Goal: Register for event/course

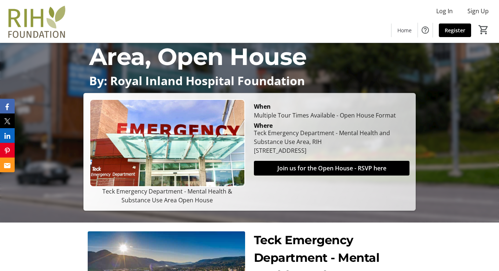
scroll to position [147, 0]
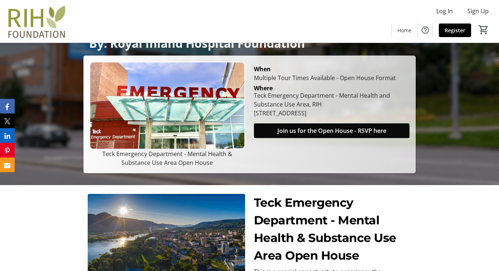
click at [339, 128] on span "Join us for the Open House - RSVP here" at bounding box center [331, 130] width 109 height 9
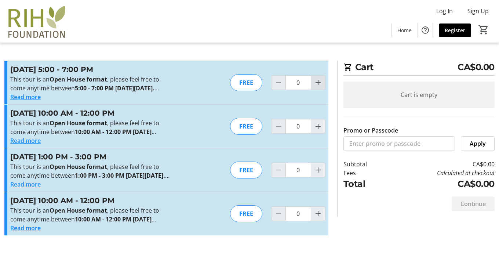
click at [317, 80] on mat-icon "Increment by one" at bounding box center [318, 82] width 9 height 9
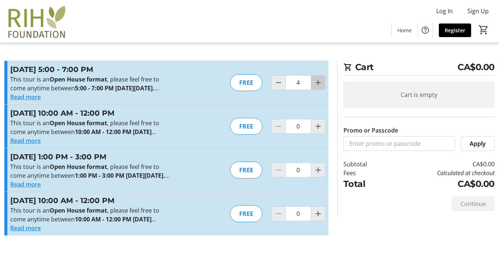
type input "5"
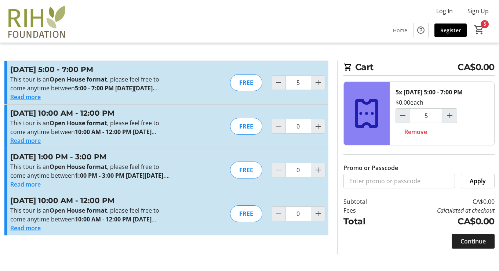
click at [484, 245] on span "Continue" at bounding box center [472, 241] width 25 height 9
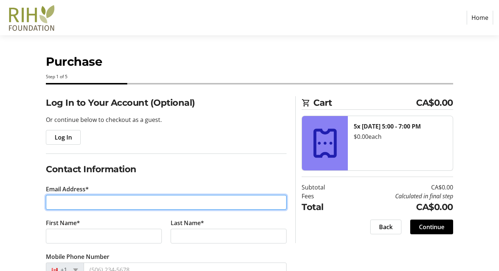
click at [167, 202] on input "Email Address*" at bounding box center [166, 202] width 241 height 15
type input "[PERSON_NAME][EMAIL_ADDRESS][PERSON_NAME][PERSON_NAME][DOMAIN_NAME]"
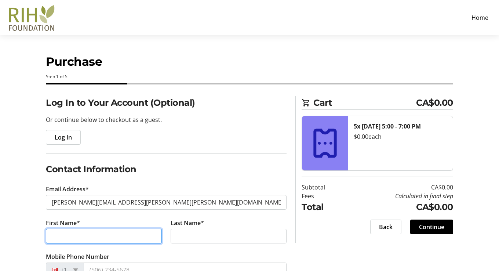
type input "[PERSON_NAME]"
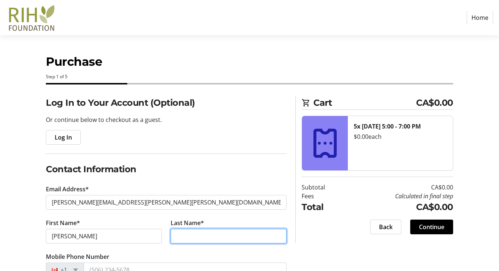
type input "[PERSON_NAME]"
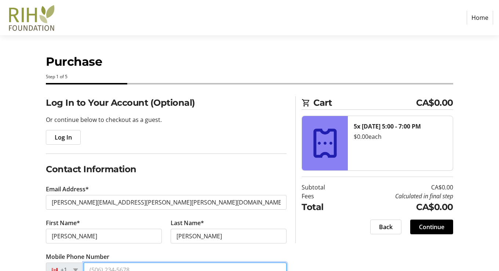
type input "[PHONE_NUMBER]"
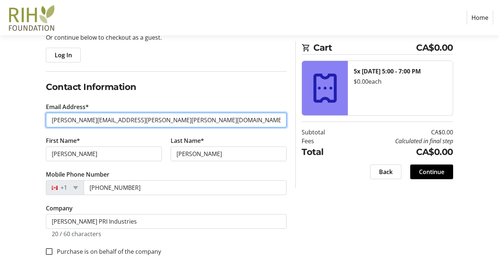
scroll to position [84, 0]
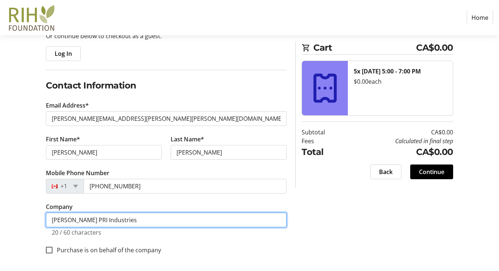
click at [115, 219] on input "[PERSON_NAME] PRI Industries" at bounding box center [166, 219] width 241 height 15
type input "L"
type input "CIM [GEOGRAPHIC_DATA]"
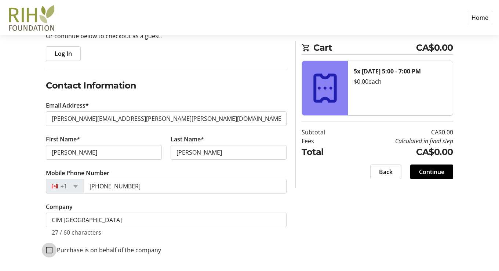
click at [48, 249] on input "Purchase is on behalf of the company" at bounding box center [49, 250] width 7 height 7
checkbox input "true"
click at [442, 171] on span "Continue" at bounding box center [431, 171] width 25 height 9
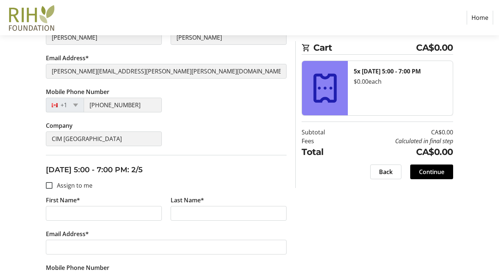
scroll to position [193, 0]
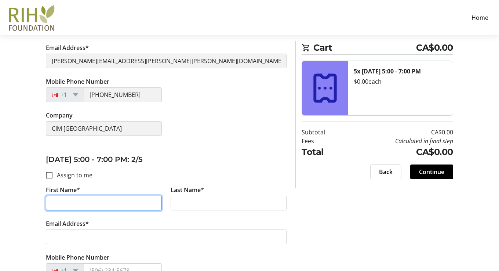
click at [92, 200] on input "First Name*" at bounding box center [104, 203] width 116 height 15
type input "a"
type input "Austin"
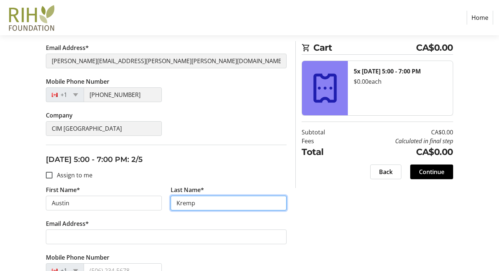
type input "Kremp"
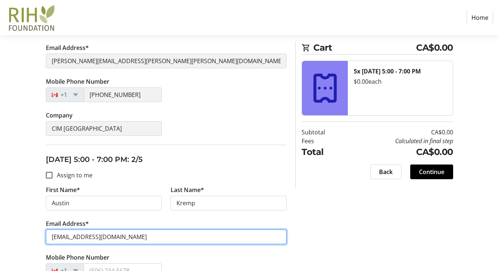
type input "[EMAIL_ADDRESS][DOMAIN_NAME]"
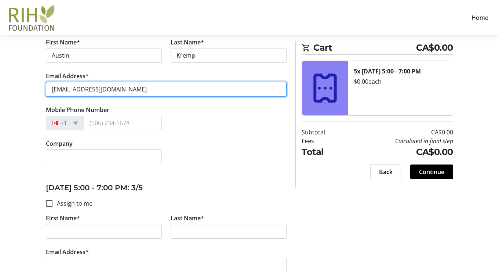
scroll to position [346, 0]
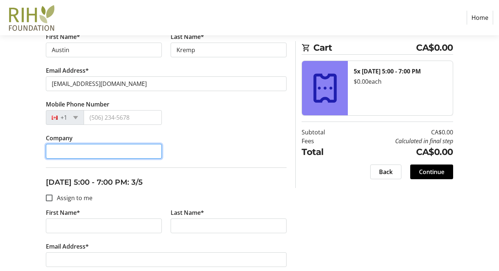
click at [89, 152] on input "Company" at bounding box center [104, 151] width 116 height 15
type input "CIM [GEOGRAPHIC_DATA]"
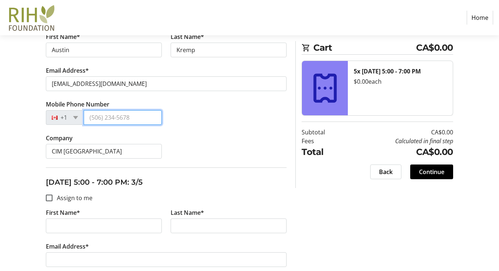
type input "[PHONE_NUMBER]"
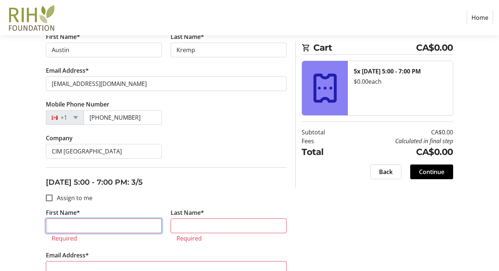
click at [81, 219] on input "First Name*" at bounding box center [104, 225] width 116 height 15
type input "[PERSON_NAME]"
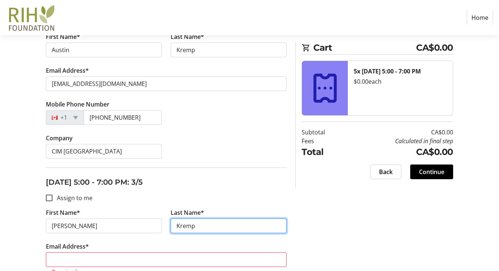
type input "Kremp"
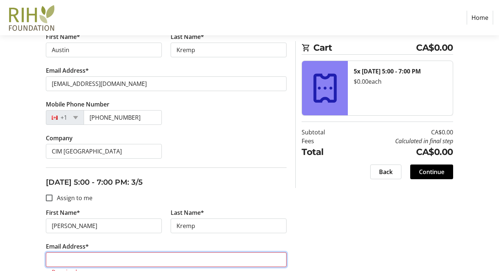
click at [70, 259] on input "Email Address*" at bounding box center [166, 259] width 241 height 15
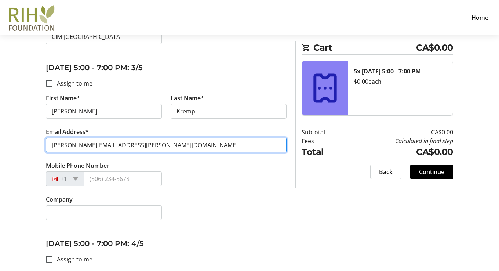
scroll to position [494, 0]
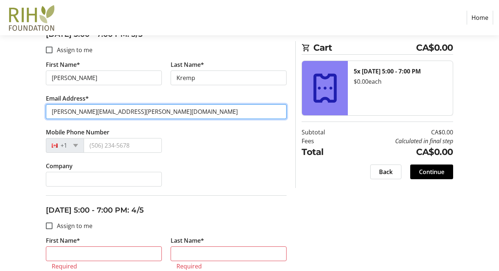
type input "[PERSON_NAME][EMAIL_ADDRESS][PERSON_NAME][DOMAIN_NAME]"
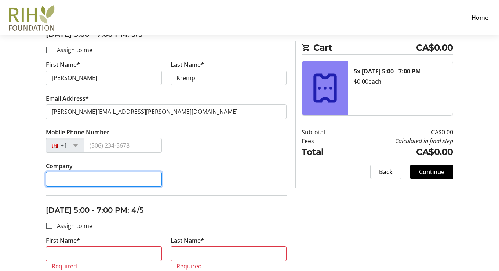
click at [124, 172] on input "Company" at bounding box center [104, 179] width 116 height 15
type input "CIM [GEOGRAPHIC_DATA]"
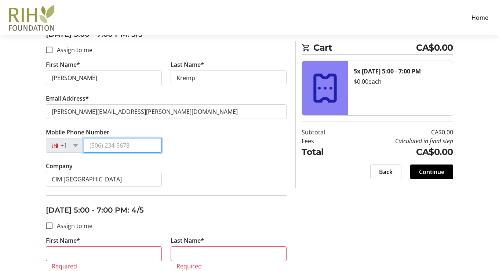
type input "[PHONE_NUMBER]"
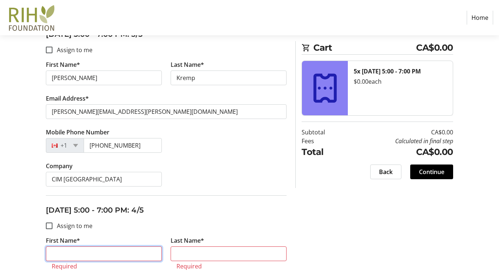
type input "[PERSON_NAME]"
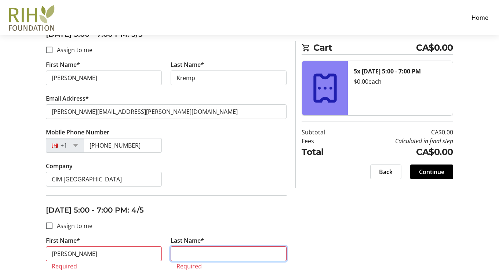
type input "[PERSON_NAME]"
type input "[PERSON_NAME][EMAIL_ADDRESS][PERSON_NAME][PERSON_NAME][DOMAIN_NAME]"
type input "[PHONE_NUMBER]"
type input "CIM [GEOGRAPHIC_DATA]"
type input "[PERSON_NAME]"
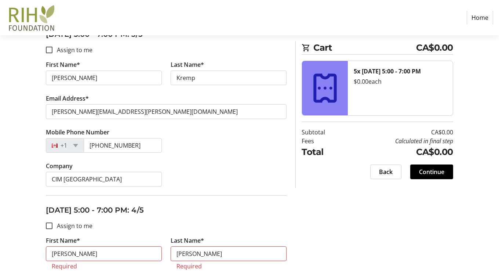
type input "[PERSON_NAME]"
type input "[PERSON_NAME][EMAIL_ADDRESS][PERSON_NAME][PERSON_NAME][DOMAIN_NAME]"
type input "[PHONE_NUMBER]"
type input "CIM [GEOGRAPHIC_DATA]"
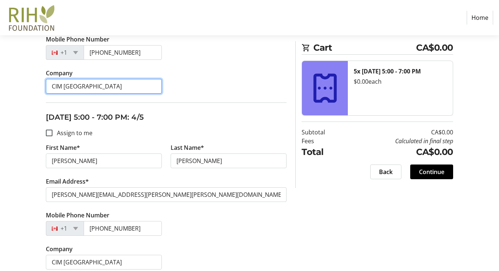
scroll to position [605, 0]
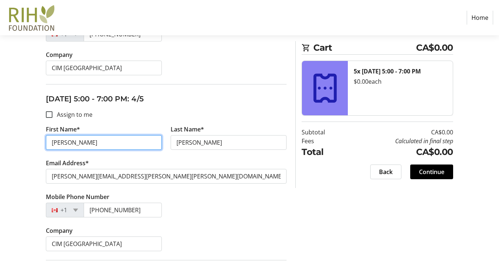
click at [92, 141] on input "[PERSON_NAME]" at bounding box center [104, 142] width 116 height 15
type input "K"
type input "[PERSON_NAME]"
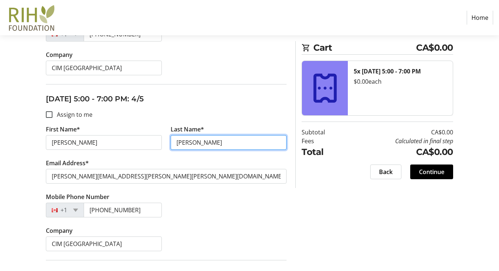
type input "[PERSON_NAME]"
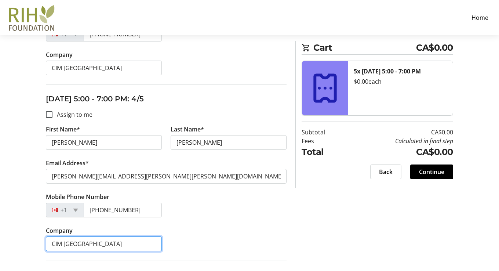
click at [113, 242] on input "CIM [GEOGRAPHIC_DATA]" at bounding box center [104, 243] width 116 height 15
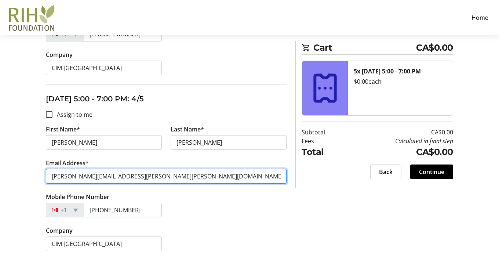
click at [133, 173] on input "[PERSON_NAME][EMAIL_ADDRESS][PERSON_NAME][PERSON_NAME][DOMAIN_NAME]" at bounding box center [166, 176] width 241 height 15
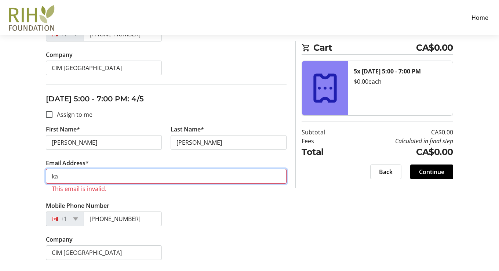
type input "k"
paste input "[PERSON_NAME] <[EMAIL_ADDRESS][DOMAIN_NAME]>"
click at [95, 175] on input "[PERSON_NAME] <[EMAIL_ADDRESS][DOMAIN_NAME]>" at bounding box center [166, 176] width 241 height 15
click at [158, 172] on input "[EMAIL_ADDRESS][DOMAIN_NAME]>" at bounding box center [166, 176] width 241 height 15
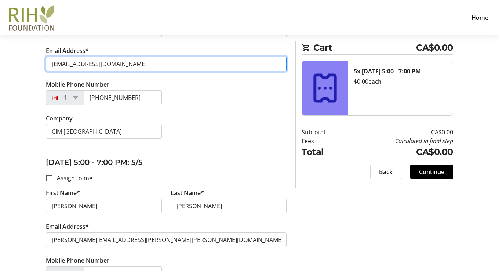
scroll to position [767, 0]
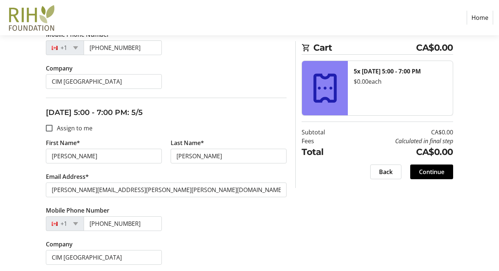
type input "[EMAIL_ADDRESS][DOMAIN_NAME]"
click at [87, 156] on input "[PERSON_NAME]" at bounding box center [104, 156] width 116 height 15
type input "K"
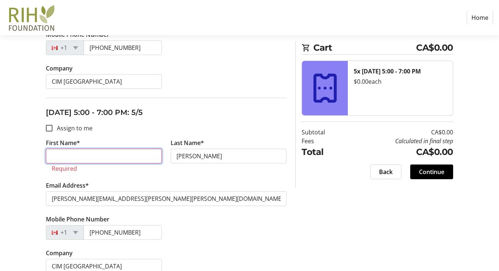
type input "K"
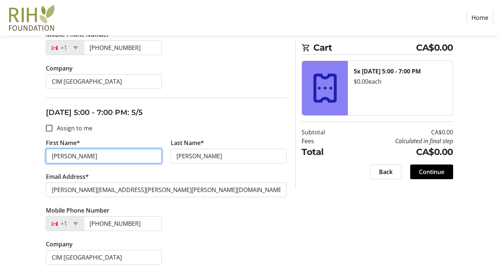
type input "[PERSON_NAME]"
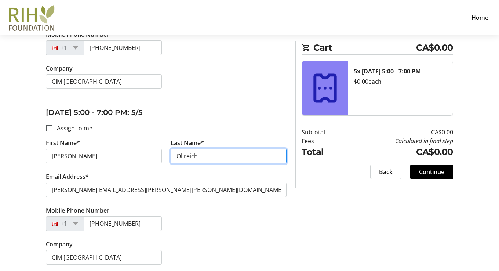
type input "Ollreich"
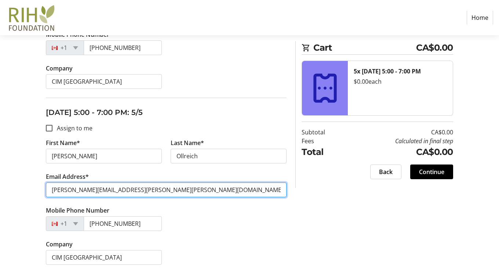
click at [141, 189] on input "[PERSON_NAME][EMAIL_ADDRESS][PERSON_NAME][PERSON_NAME][DOMAIN_NAME]" at bounding box center [166, 189] width 241 height 15
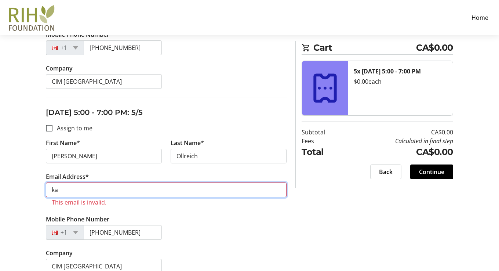
type input "k"
paste input "[PERSON_NAME] <[EMAIL_ADDRESS][DOMAIN_NAME]>"
click at [101, 185] on input "[PERSON_NAME] <[EMAIL_ADDRESS][DOMAIN_NAME]>" at bounding box center [166, 189] width 241 height 15
type input "[EMAIL_ADDRESS][DOMAIN_NAME]>"
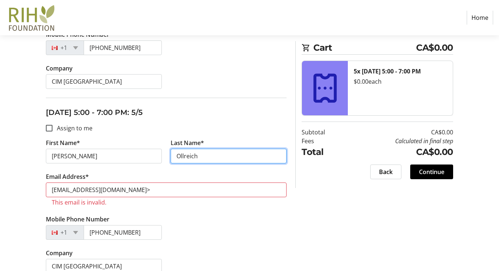
click at [212, 153] on input "Ollreich" at bounding box center [229, 156] width 116 height 15
type input "[PERSON_NAME]"
click at [218, 231] on div "Mobile Phone Number [PHONE_NUMBER]" at bounding box center [165, 232] width 249 height 34
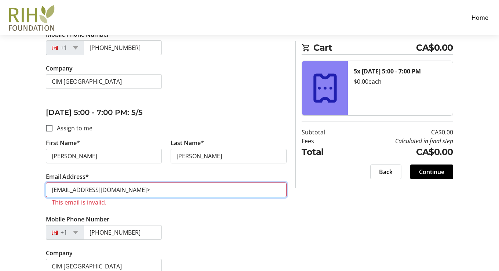
click at [145, 193] on input "[EMAIL_ADDRESS][DOMAIN_NAME]>" at bounding box center [166, 189] width 241 height 15
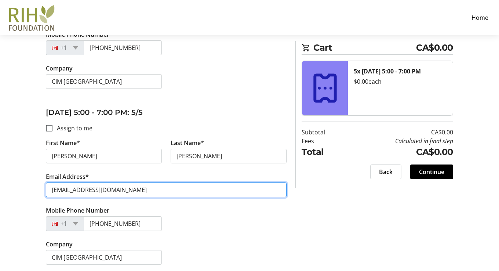
type input "[EMAIL_ADDRESS][DOMAIN_NAME]"
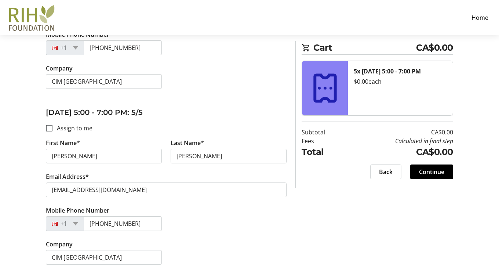
click at [190, 241] on div "Company CIM South Central BC Branch" at bounding box center [165, 257] width 249 height 34
click at [444, 171] on span at bounding box center [431, 172] width 43 height 18
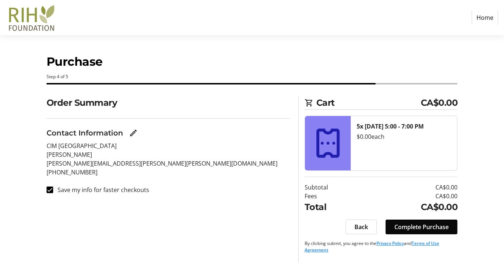
click at [442, 227] on span "Complete Purchase" at bounding box center [422, 226] width 54 height 9
